Goal: Navigation & Orientation: Understand site structure

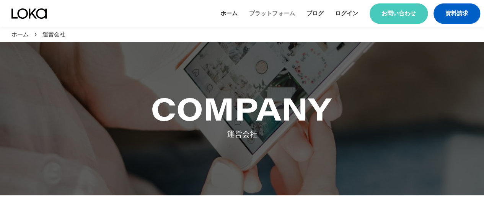
click at [265, 14] on link "プラットフォーム" at bounding box center [272, 14] width 46 height 8
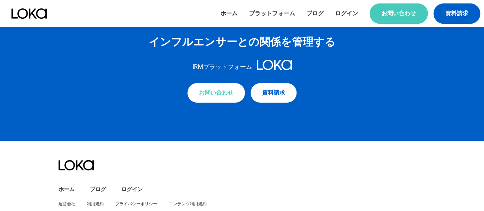
scroll to position [4297, 0]
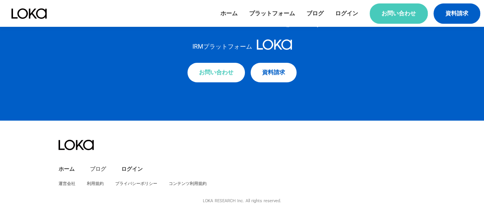
click at [100, 170] on link "ブログ" at bounding box center [98, 169] width 16 height 8
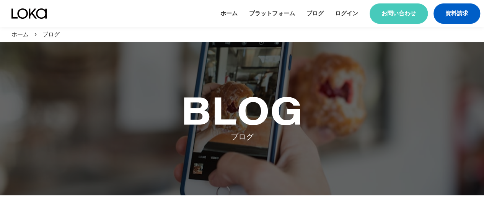
click at [262, 21] on div "ホーム プラットフォーム ブログ ログイン お問い合わせ 資料請求 menu" at bounding box center [351, 13] width 260 height 20
click at [266, 10] on link "プラットフォーム" at bounding box center [272, 14] width 46 height 8
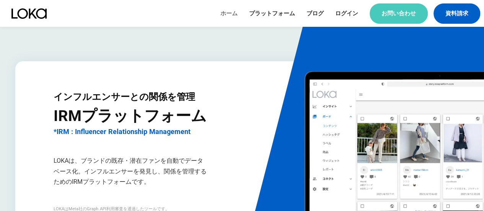
click at [224, 10] on link "ホーム" at bounding box center [229, 14] width 17 height 8
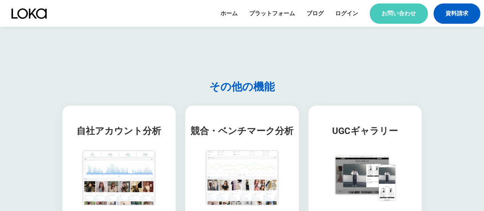
scroll to position [1531, 0]
